Goal: Task Accomplishment & Management: Use online tool/utility

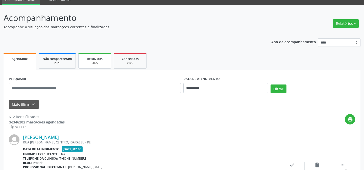
scroll to position [92, 0]
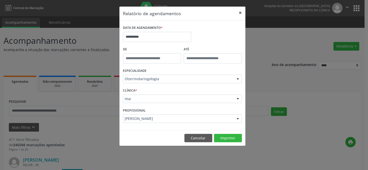
drag, startPoint x: 240, startPoint y: 11, endPoint x: 237, endPoint y: 9, distance: 4.1
click at [240, 11] on button "×" at bounding box center [240, 13] width 10 height 12
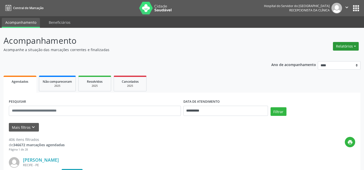
click at [355, 46] on button "Relatórios" at bounding box center [346, 46] width 26 height 9
click at [319, 56] on link "Agendamentos" at bounding box center [333, 56] width 54 height 7
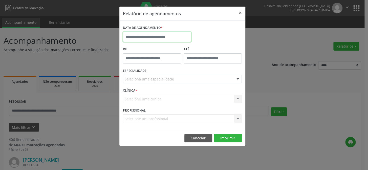
click at [144, 34] on input "text" at bounding box center [157, 37] width 68 height 10
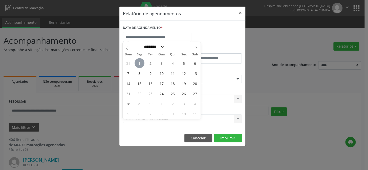
click at [140, 63] on span "1" at bounding box center [140, 63] width 10 height 10
type input "**********"
click at [140, 63] on span "1" at bounding box center [140, 63] width 10 height 10
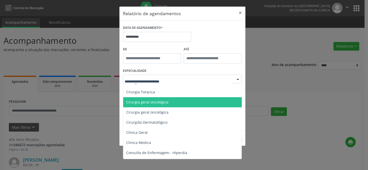
scroll to position [115, 0]
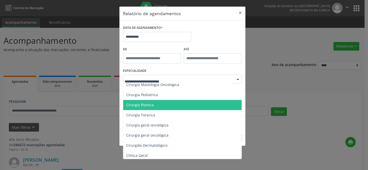
click at [154, 104] on span "Cirurgia Plastica" at bounding box center [182, 105] width 119 height 10
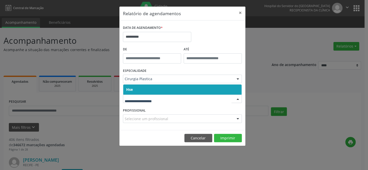
click at [147, 96] on input "text" at bounding box center [178, 101] width 107 height 10
click at [144, 92] on span "Hse" at bounding box center [182, 89] width 118 height 10
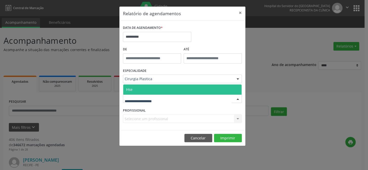
click at [144, 91] on span "Hse" at bounding box center [182, 89] width 118 height 10
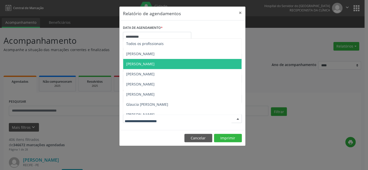
click at [146, 63] on span "Eduardo Magalhaes" at bounding box center [140, 63] width 28 height 5
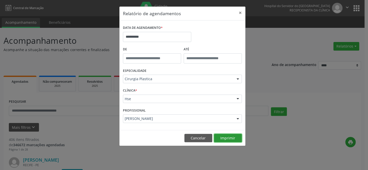
click at [228, 138] on button "Imprimir" at bounding box center [228, 138] width 28 height 9
